Goal: Information Seeking & Learning: Check status

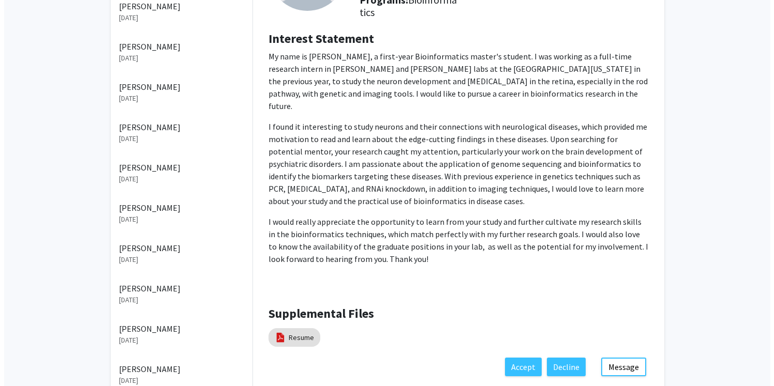
scroll to position [170, 0]
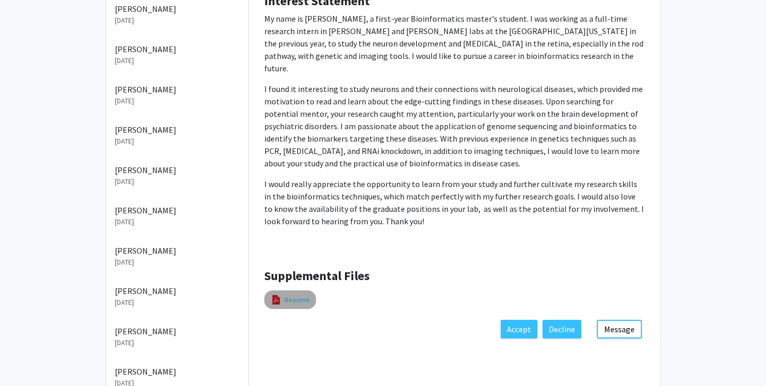
click at [305, 295] on link "Resume" at bounding box center [296, 300] width 25 height 11
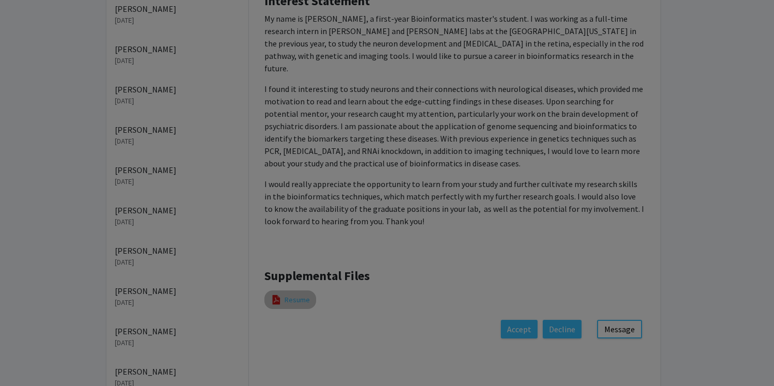
select select "custom"
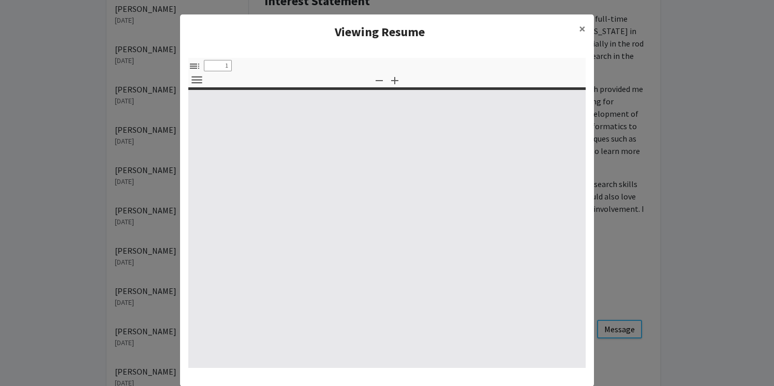
type input "0"
select select "custom"
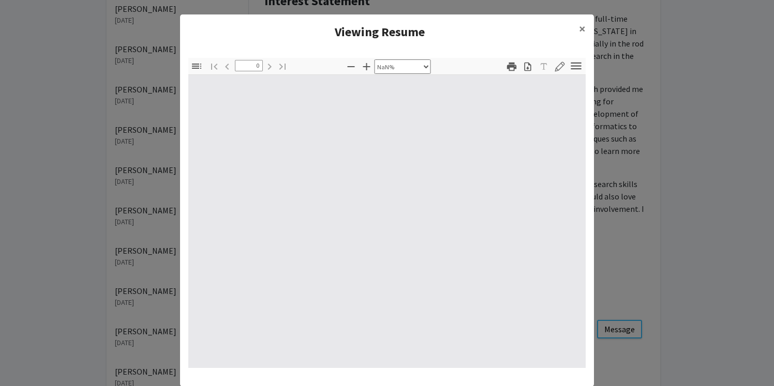
type input "1"
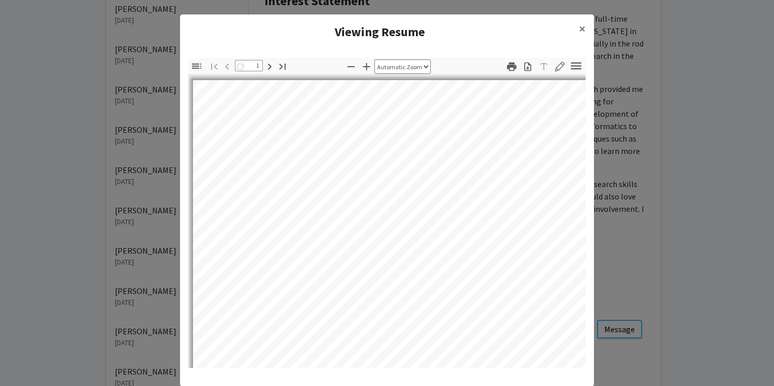
select select "auto"
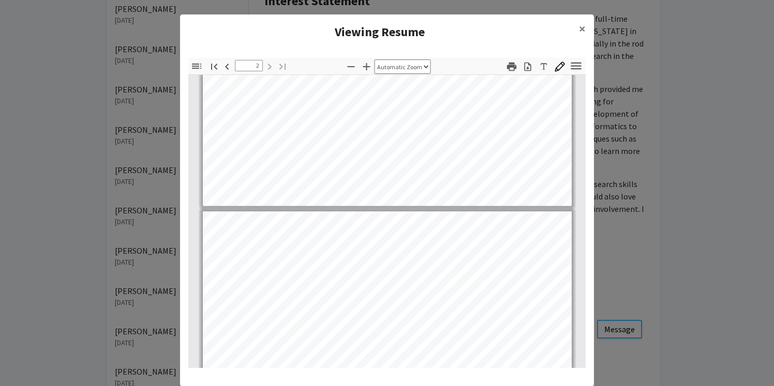
scroll to position [419, 0]
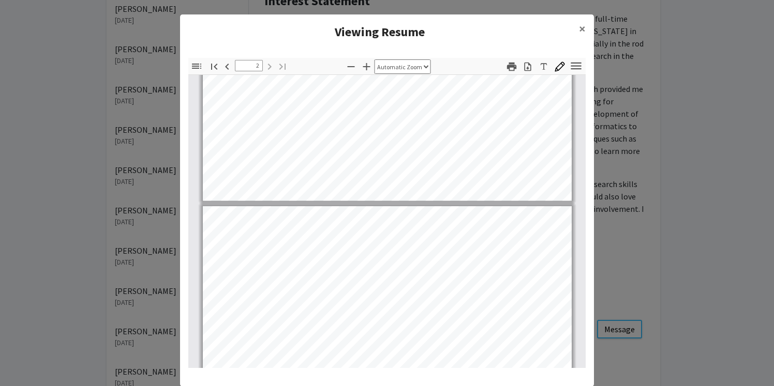
type input "1"
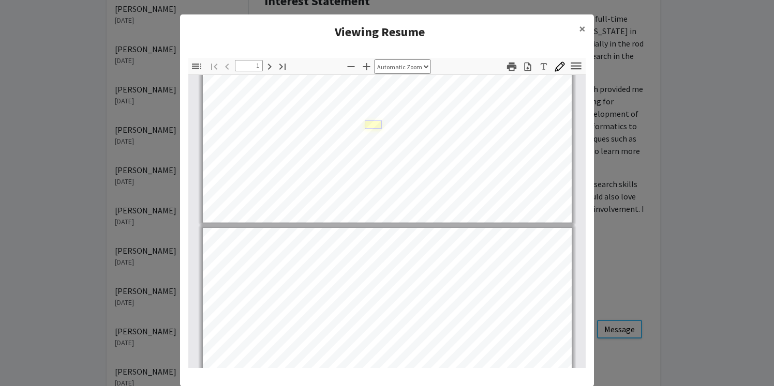
click at [365, 124] on link "Page 1" at bounding box center [373, 124] width 17 height 8
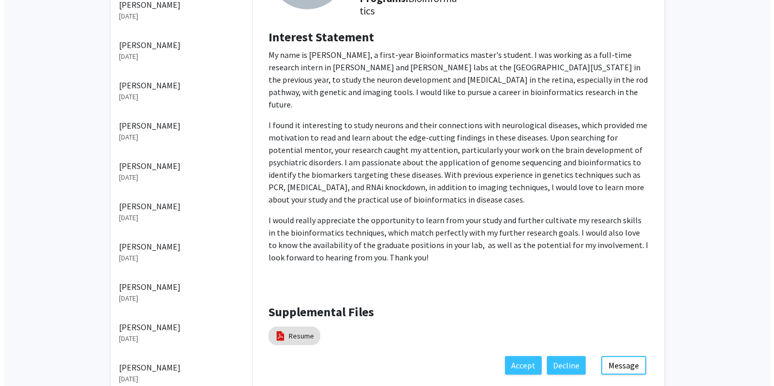
scroll to position [178, 0]
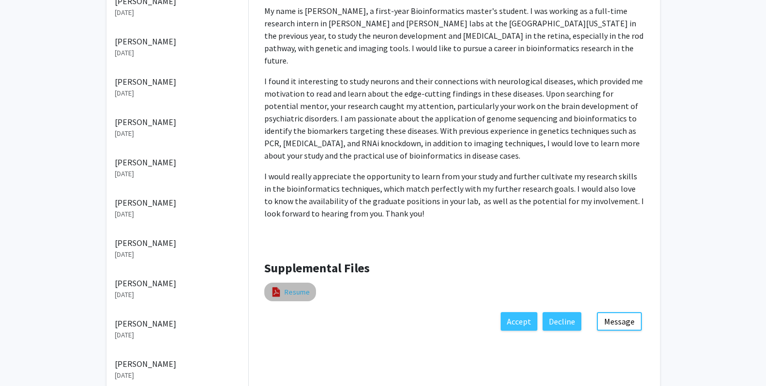
click at [303, 287] on link "Resume" at bounding box center [296, 292] width 25 height 11
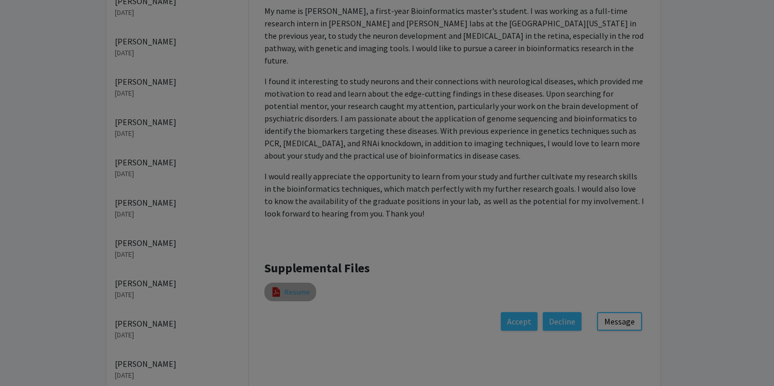
select select "custom"
type input "0"
select select "custom"
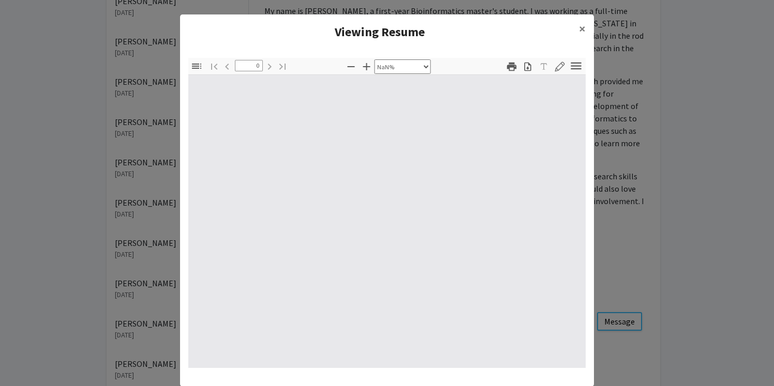
type input "1"
select select "auto"
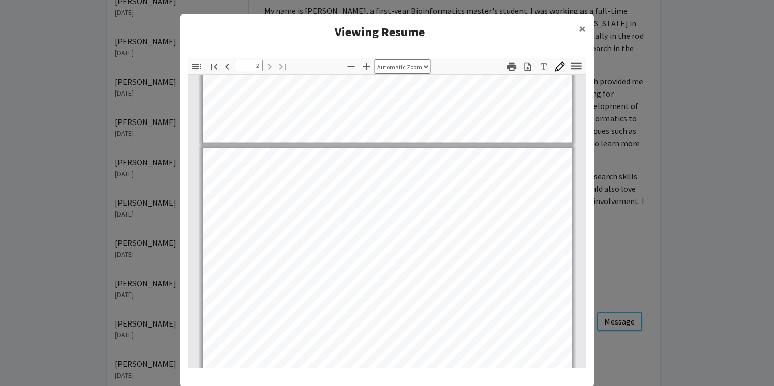
scroll to position [452, 0]
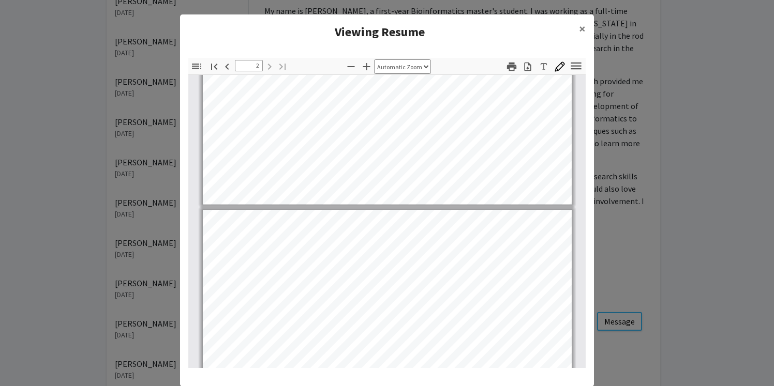
type input "1"
